Goal: Submit feedback/report problem

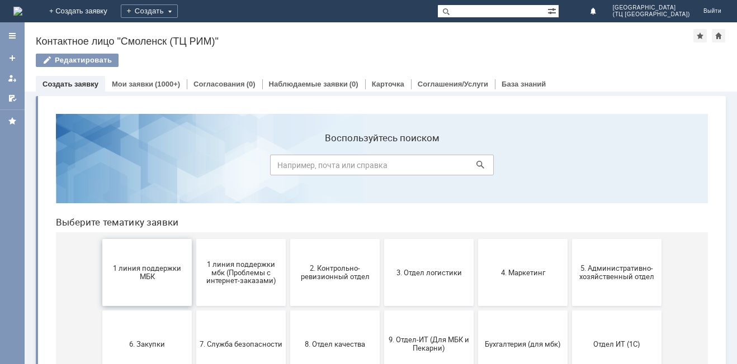
click at [134, 277] on span "1 линия поддержки МБК" at bounding box center [147, 272] width 83 height 17
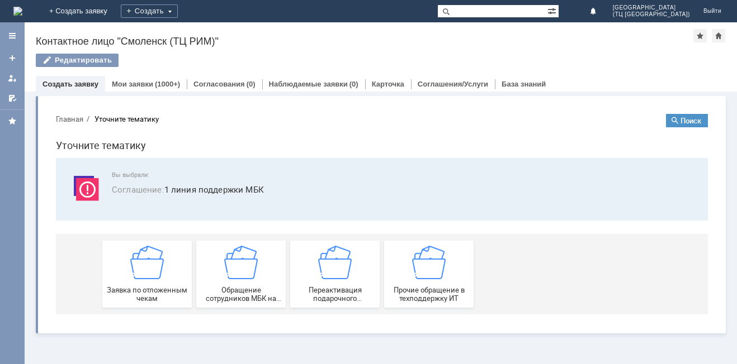
click at [134, 277] on img at bounding box center [147, 263] width 34 height 34
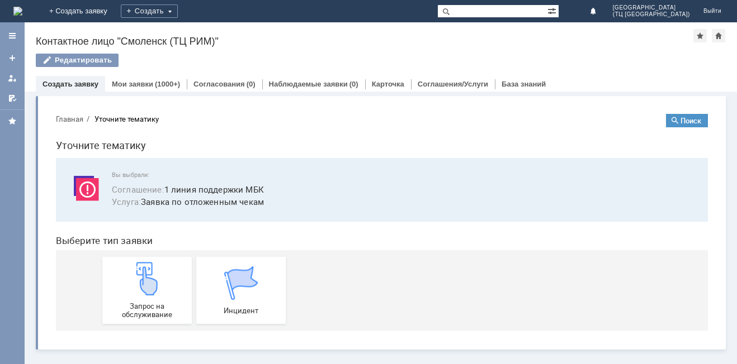
click at [134, 277] on img at bounding box center [147, 279] width 34 height 34
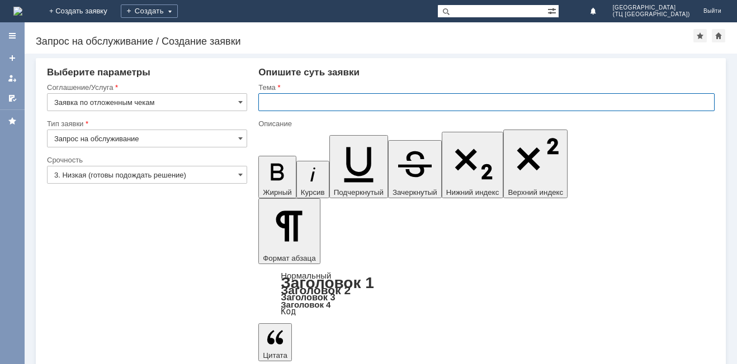
drag, startPoint x: 281, startPoint y: 99, endPoint x: 415, endPoint y: 140, distance: 140.7
click at [283, 102] on input "text" at bounding box center [486, 102] width 456 height 18
type input "Удалить чек"
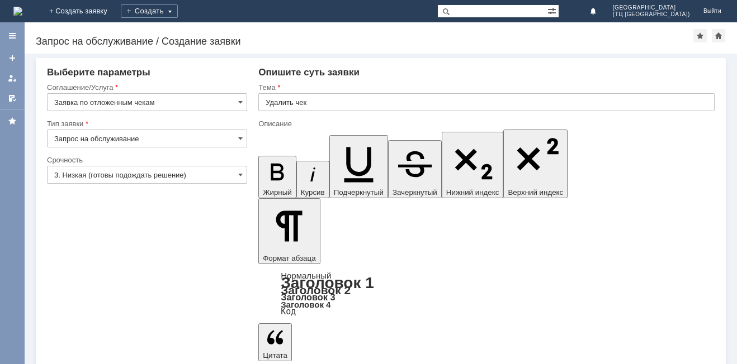
drag, startPoint x: 275, startPoint y: 2988, endPoint x: 435, endPoint y: 2982, distance: 160.5
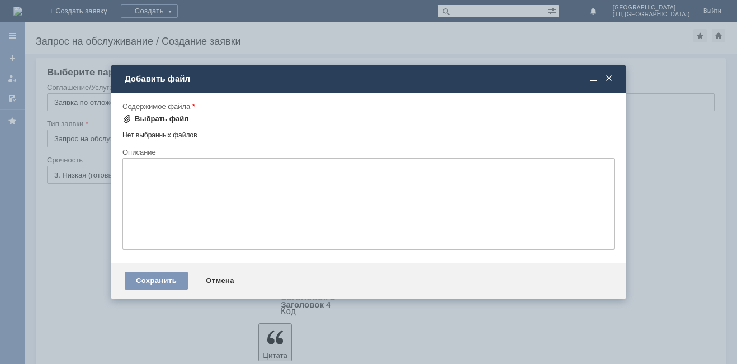
click at [173, 118] on div "Выбрать файл" at bounding box center [162, 119] width 54 height 9
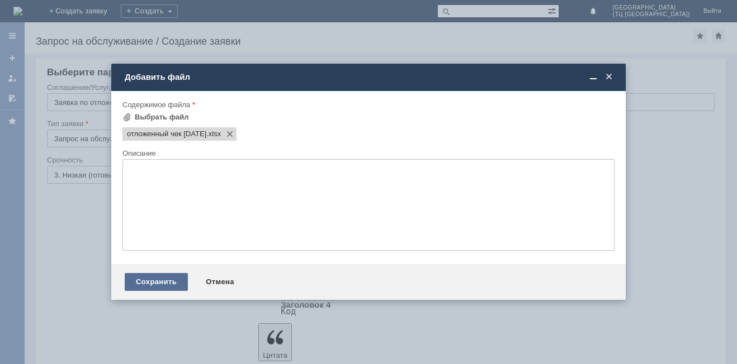
click at [154, 278] on div "Сохранить" at bounding box center [156, 282] width 63 height 18
